Goal: Task Accomplishment & Management: Manage account settings

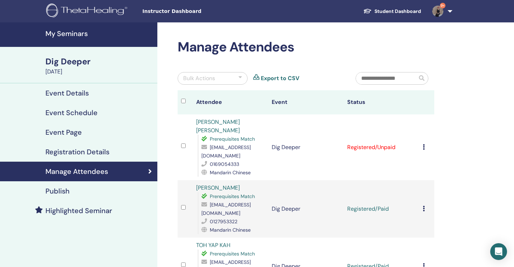
click at [424, 144] on icon at bounding box center [424, 147] width 2 height 6
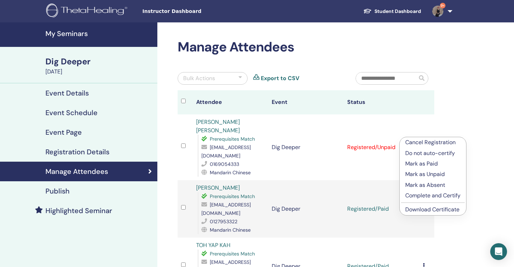
click at [426, 167] on p "Mark as Paid" at bounding box center [433, 164] width 55 height 8
